Goal: Task Accomplishment & Management: Manage account settings

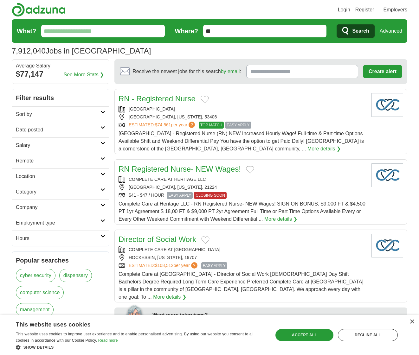
click at [64, 160] on h2 "Remote" at bounding box center [58, 161] width 85 height 8
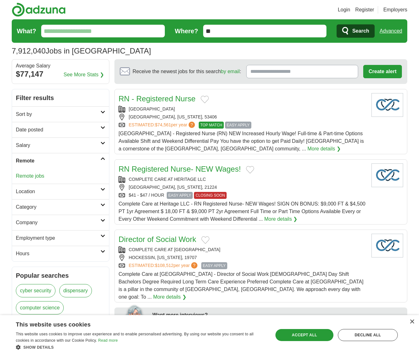
click at [41, 175] on link "Remote jobs" at bounding box center [30, 175] width 29 height 5
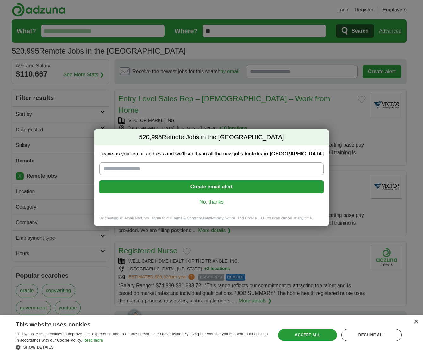
click at [214, 202] on link "No, thanks" at bounding box center [212, 202] width 214 height 7
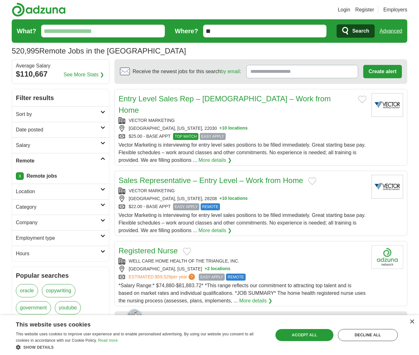
click at [57, 30] on input "What?" at bounding box center [103, 31] width 124 height 13
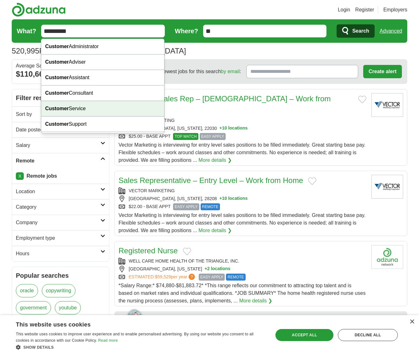
click at [83, 110] on div "Customer Service" at bounding box center [102, 109] width 123 height 16
type input "**********"
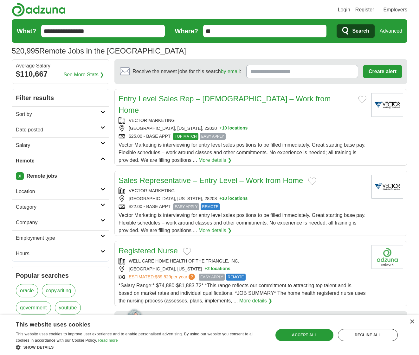
click at [105, 188] on icon at bounding box center [102, 189] width 5 height 3
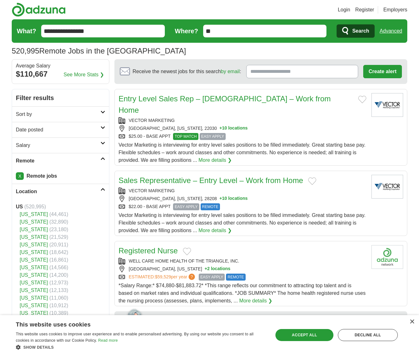
scroll to position [98, 0]
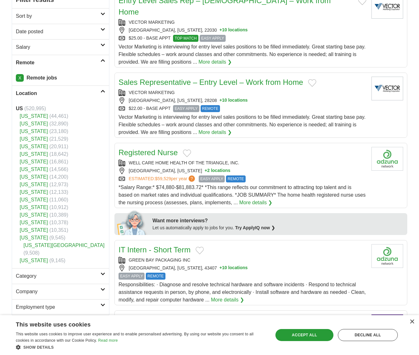
click at [35, 231] on link "[US_STATE]" at bounding box center [34, 229] width 28 height 5
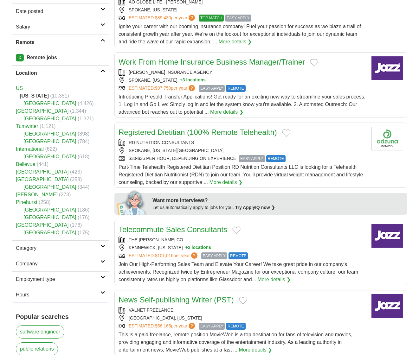
scroll to position [127, 0]
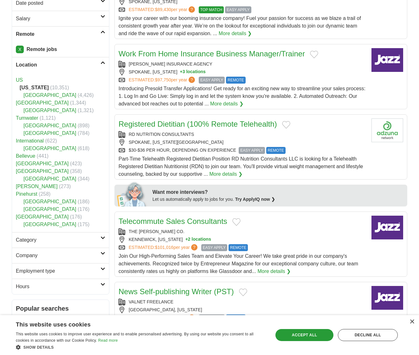
click at [103, 236] on icon at bounding box center [102, 237] width 5 height 3
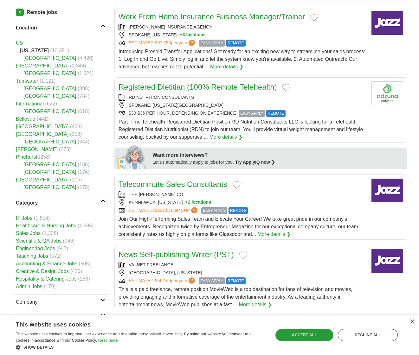
scroll to position [168, 0]
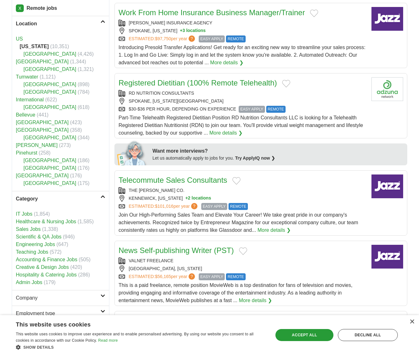
click at [33, 281] on link "Admin Jobs" at bounding box center [29, 282] width 27 height 5
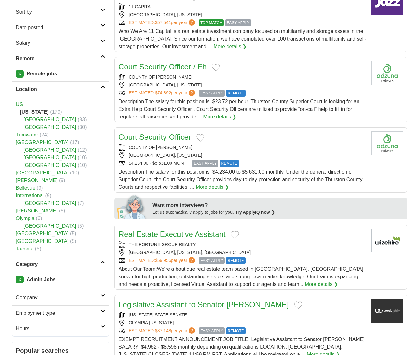
scroll to position [107, 0]
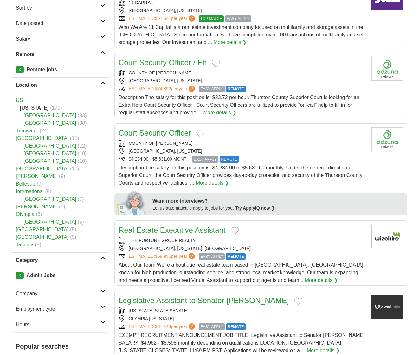
click at [104, 83] on icon at bounding box center [102, 82] width 5 height 3
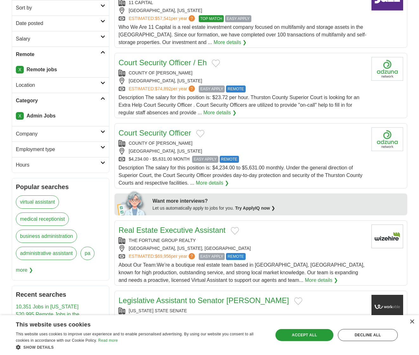
click at [102, 82] on icon at bounding box center [102, 82] width 5 height 3
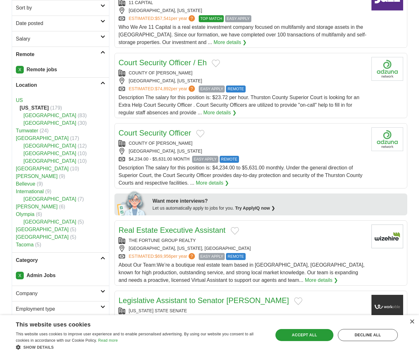
click at [102, 82] on icon at bounding box center [102, 82] width 5 height 3
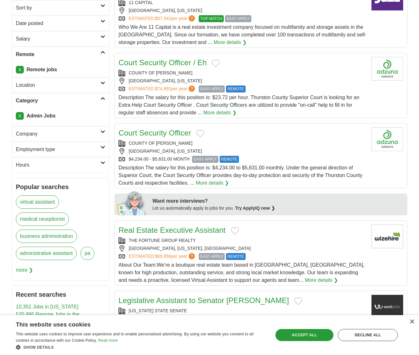
click at [100, 131] on icon at bounding box center [102, 131] width 5 height 3
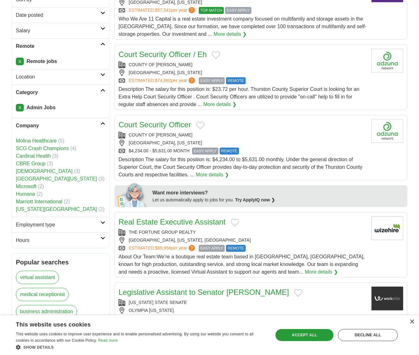
scroll to position [119, 0]
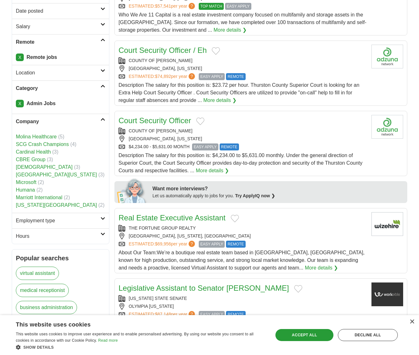
click at [102, 120] on icon at bounding box center [102, 119] width 5 height 3
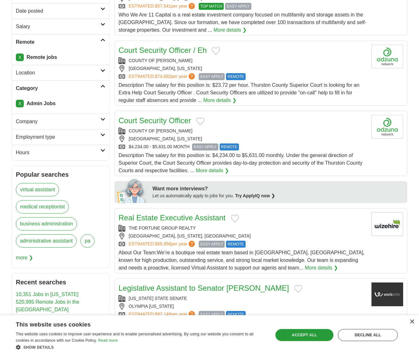
click at [102, 133] on link "Employment type" at bounding box center [60, 137] width 97 height 16
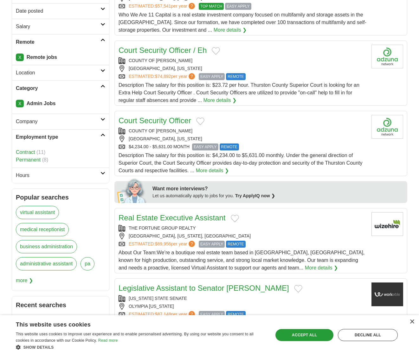
click at [81, 138] on h2 "Employment type" at bounding box center [58, 137] width 85 height 8
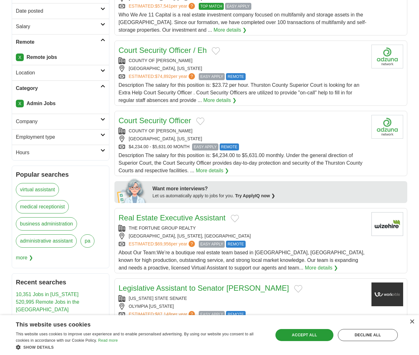
click at [29, 258] on span "more ❯" at bounding box center [24, 257] width 17 height 13
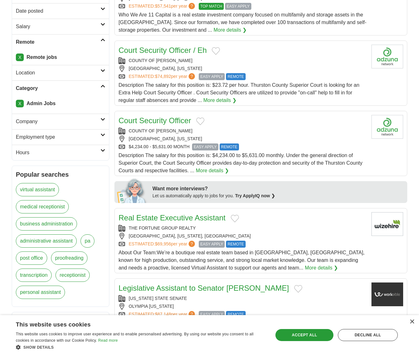
click at [43, 189] on link "virtual assistant" at bounding box center [37, 189] width 43 height 13
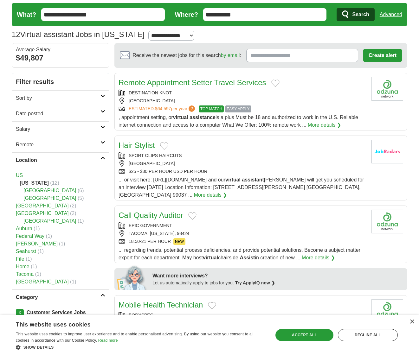
scroll to position [21, 0]
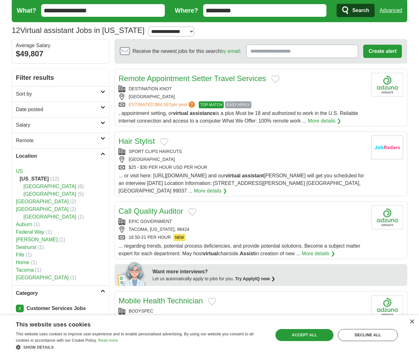
click at [25, 270] on link "Tacoma" at bounding box center [25, 269] width 18 height 5
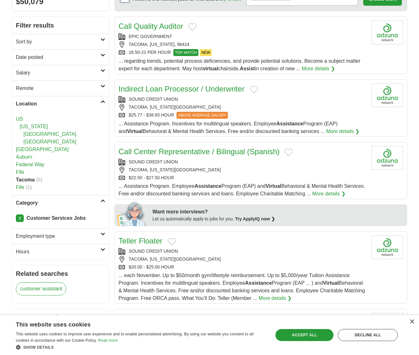
scroll to position [77, 0]
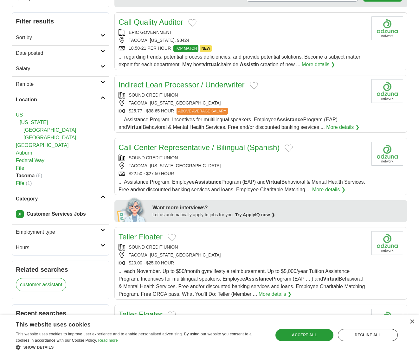
click at [102, 246] on icon at bounding box center [102, 245] width 5 height 3
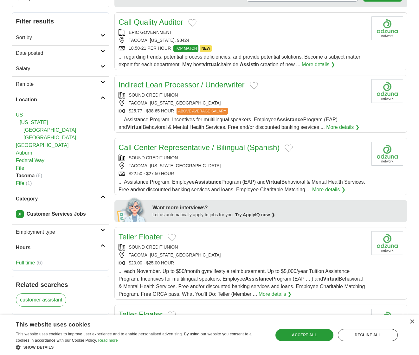
click at [27, 263] on link "Full time" at bounding box center [25, 262] width 19 height 5
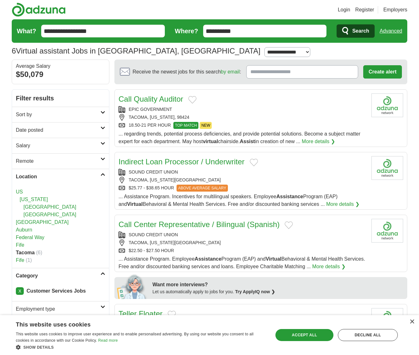
click at [261, 73] on input "Receive the newest jobs for this search by email :" at bounding box center [302, 71] width 112 height 13
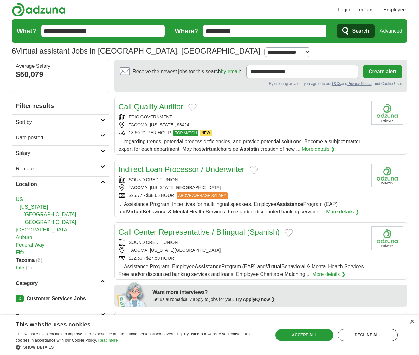
type input "**********"
click at [380, 73] on button "Create alert" at bounding box center [382, 71] width 39 height 13
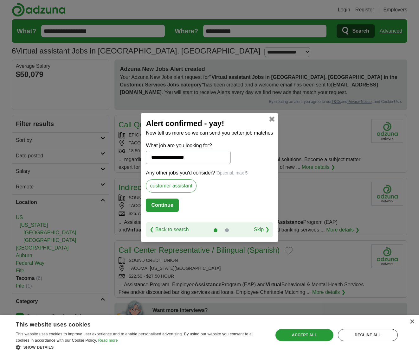
click at [157, 204] on button "Continue" at bounding box center [162, 205] width 33 height 13
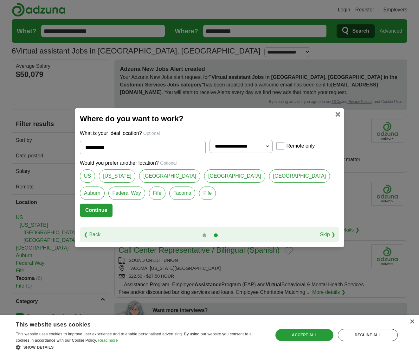
click at [267, 146] on select "**********" at bounding box center [240, 146] width 63 height 13
click at [209, 140] on select "**********" at bounding box center [240, 146] width 63 height 13
click at [266, 145] on select "**********" at bounding box center [240, 146] width 63 height 13
select select "***"
click at [209, 140] on select "**********" at bounding box center [240, 146] width 63 height 13
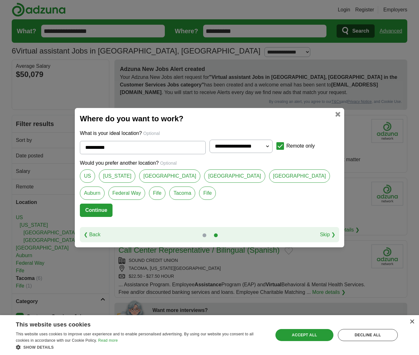
click at [97, 209] on button "Continue" at bounding box center [96, 210] width 33 height 13
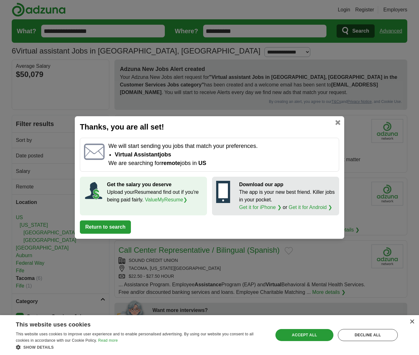
click at [158, 198] on link "ValueMyResume ❯" at bounding box center [166, 199] width 42 height 5
